Goal: Transaction & Acquisition: Purchase product/service

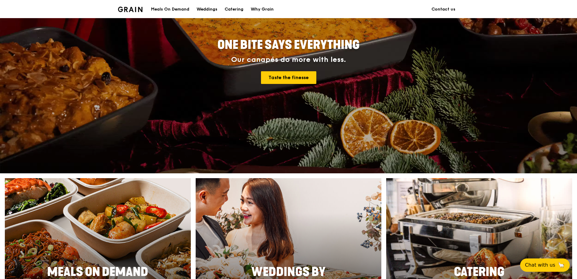
scroll to position [91, 0]
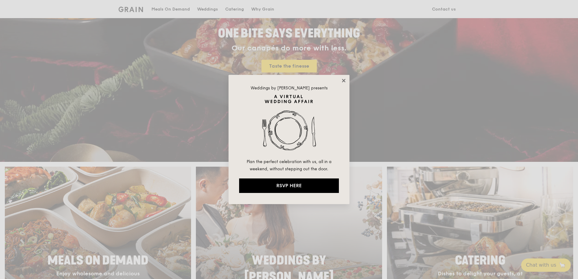
click at [345, 82] on icon at bounding box center [343, 80] width 3 height 3
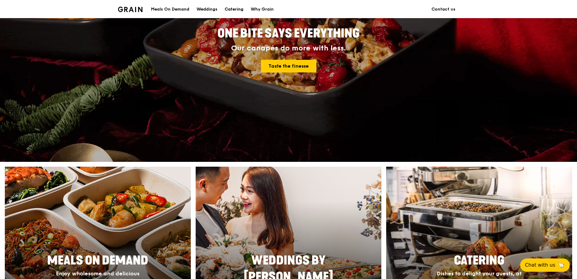
click at [230, 8] on div "Catering" at bounding box center [234, 9] width 19 height 18
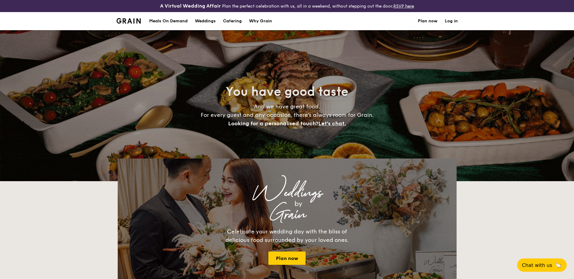
select select
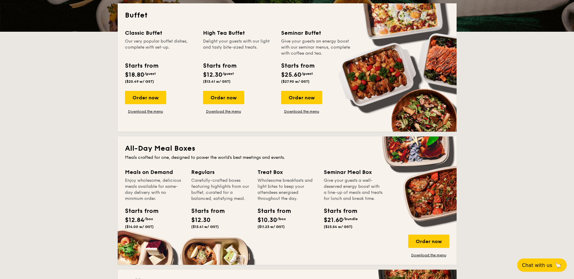
scroll to position [212, 0]
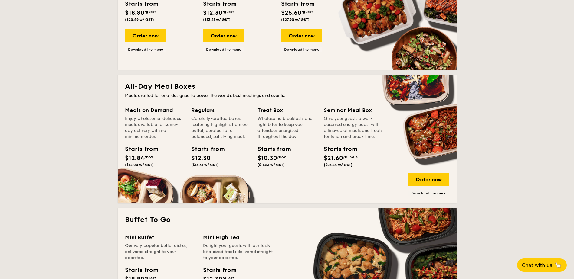
drag, startPoint x: 433, startPoint y: 181, endPoint x: 514, endPoint y: 203, distance: 84.2
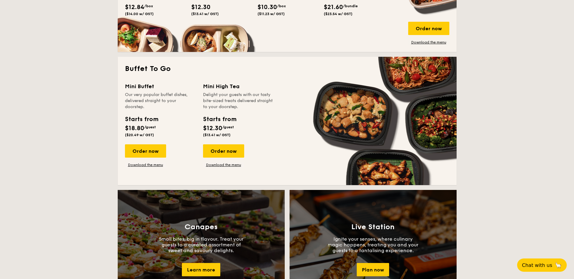
scroll to position [181, 0]
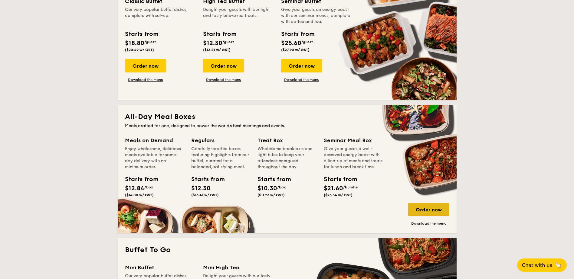
click at [424, 212] on div "Order now" at bounding box center [428, 209] width 41 height 13
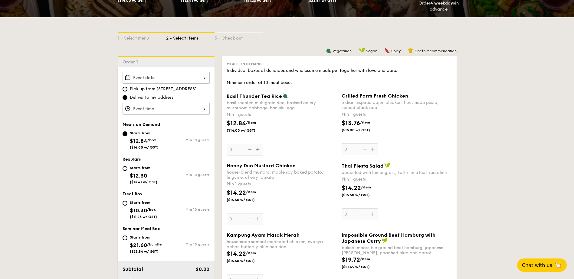
scroll to position [151, 0]
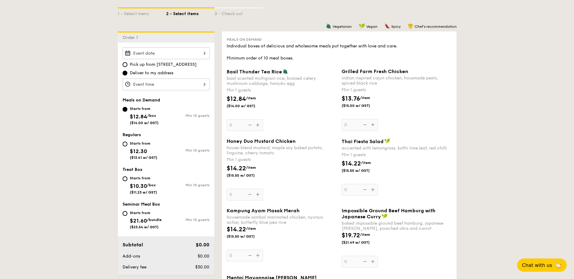
click at [129, 147] on div "Starts from $12.30 ($13.41 w/ GST)" at bounding box center [144, 150] width 44 height 20
click at [127, 147] on input "Starts from $12.30 ($13.41 w/ GST) Min 10 guests" at bounding box center [124, 144] width 5 height 5
radio input "true"
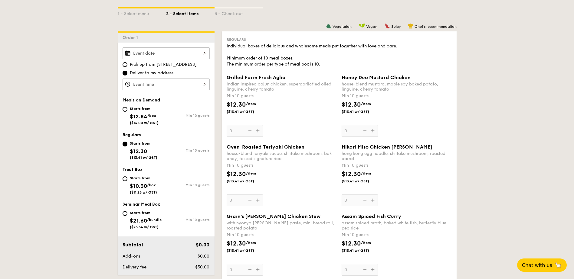
click at [138, 112] on div "Starts from $12.84 /box ($14.00 w/ GST)" at bounding box center [144, 115] width 29 height 20
click at [127, 112] on input "Starts from $12.84 /box ($14.00 w/ GST) Min 10 guests" at bounding box center [124, 109] width 5 height 5
radio input "true"
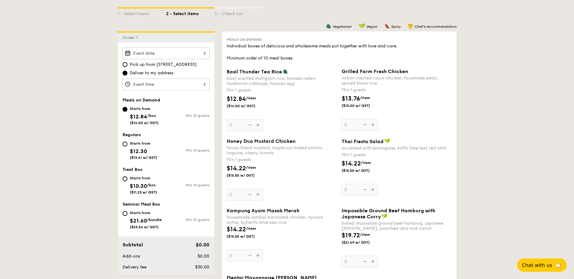
click at [139, 142] on div "Starts from" at bounding box center [144, 143] width 28 height 5
click at [127, 142] on input "Starts from $12.30 ($13.41 w/ GST) Min 10 guests" at bounding box center [124, 144] width 5 height 5
radio input "true"
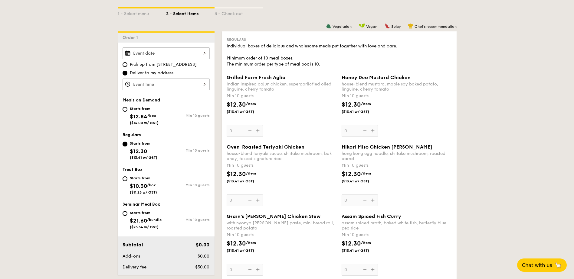
scroll to position [181, 0]
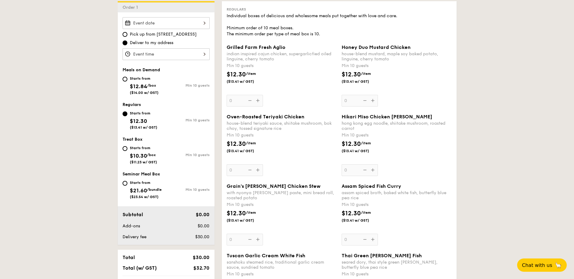
click at [257, 102] on div "Grilled Farm Fresh Aglio indian inspired cajun chicken, supergarlicfied oiled l…" at bounding box center [282, 75] width 110 height 62
click at [257, 102] on input "0" at bounding box center [245, 101] width 36 height 12
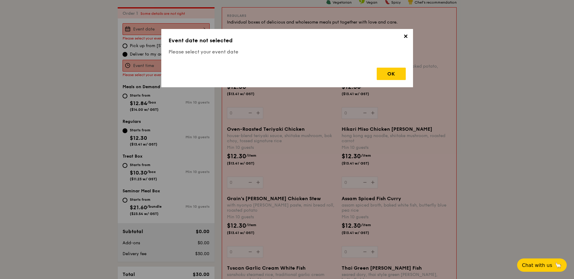
scroll to position [174, 0]
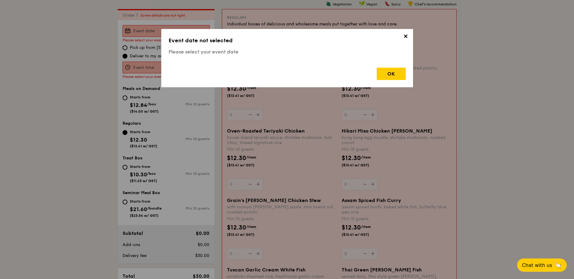
click at [401, 66] on div "OK" at bounding box center [286, 71] width 237 height 17
click at [386, 73] on div "OK" at bounding box center [391, 74] width 29 height 12
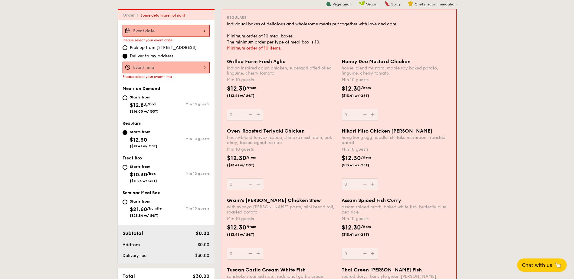
click at [154, 55] on span "Deliver to my address" at bounding box center [152, 56] width 44 height 6
click at [127, 55] on input "Deliver to my address" at bounding box center [124, 56] width 5 height 5
click at [161, 31] on div at bounding box center [165, 31] width 87 height 12
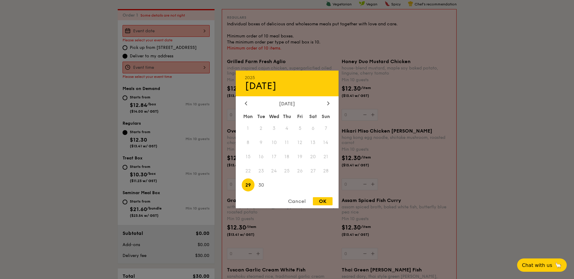
click at [248, 183] on span "29" at bounding box center [248, 185] width 13 height 13
click at [325, 201] on div "OK" at bounding box center [323, 202] width 20 height 8
type input "[DATE]"
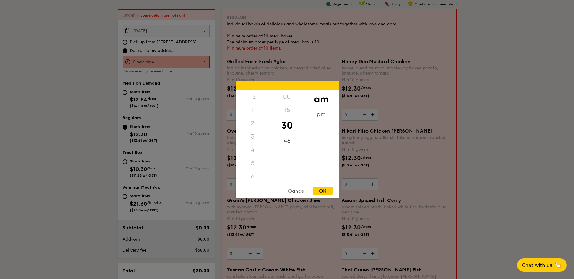
click at [155, 59] on div "12 1 2 3 4 5 6 7 8 9 10 11 00 15 30 45 am pm Cancel OK" at bounding box center [165, 62] width 87 height 12
click at [253, 114] on div "6" at bounding box center [253, 110] width 34 height 13
click at [253, 136] on div "8" at bounding box center [253, 136] width 34 height 13
click at [253, 137] on div "8" at bounding box center [253, 136] width 34 height 13
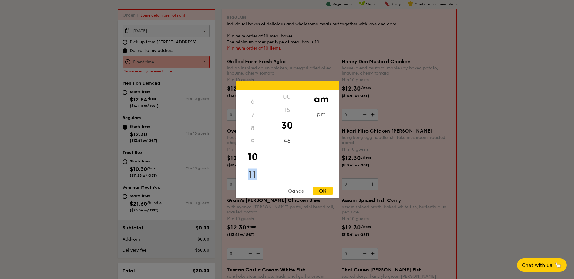
drag, startPoint x: 255, startPoint y: 166, endPoint x: 257, endPoint y: 176, distance: 10.1
click at [258, 177] on div "12 1 2 3 4 5 6 7 8 9 10 11" at bounding box center [253, 136] width 34 height 92
drag, startPoint x: 257, startPoint y: 176, endPoint x: 250, endPoint y: 151, distance: 26.1
click at [250, 151] on div "9" at bounding box center [253, 145] width 34 height 13
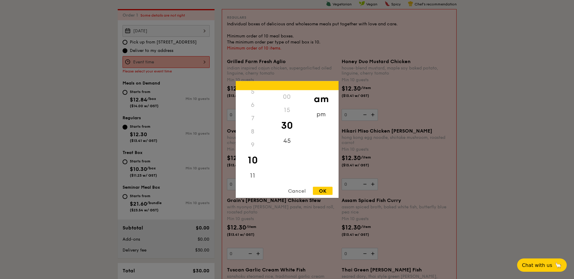
click at [254, 136] on div "8" at bounding box center [253, 131] width 34 height 13
click at [253, 131] on div "8" at bounding box center [253, 131] width 34 height 13
click at [289, 120] on div "30" at bounding box center [287, 126] width 34 height 18
click at [251, 141] on div "9" at bounding box center [253, 145] width 34 height 13
click at [254, 131] on div "8" at bounding box center [253, 131] width 34 height 13
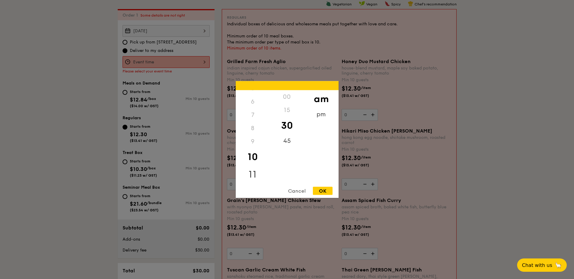
click at [256, 172] on div "11" at bounding box center [253, 175] width 34 height 18
click at [253, 158] on div "10" at bounding box center [253, 157] width 34 height 18
click at [289, 124] on div "30" at bounding box center [287, 126] width 34 height 18
click at [288, 94] on div "00" at bounding box center [287, 96] width 34 height 13
click at [318, 102] on div "am" at bounding box center [321, 99] width 34 height 18
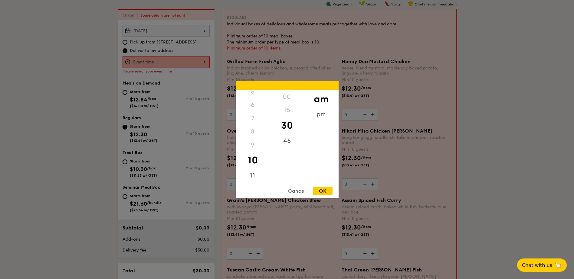
click at [252, 133] on div "8" at bounding box center [253, 131] width 34 height 13
